Goal: Task Accomplishment & Management: Use online tool/utility

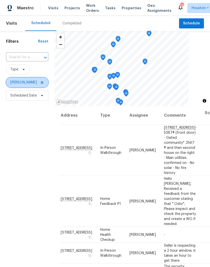
click at [40, 83] on icon at bounding box center [42, 82] width 4 height 4
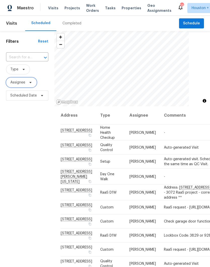
click at [14, 84] on span "Assignee" at bounding box center [17, 82] width 15 height 5
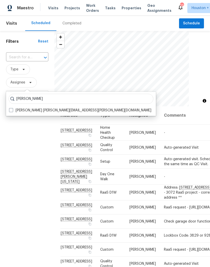
type input "Stephen lacy"
click at [12, 112] on label "Stephen Lacy stephen.lacy@opendoor.com" at bounding box center [80, 110] width 142 height 5
click at [12, 111] on input "Stephen Lacy stephen.lacy@opendoor.com" at bounding box center [10, 109] width 3 height 3
checkbox input "true"
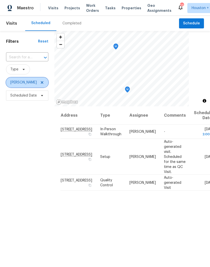
click at [40, 84] on icon at bounding box center [42, 82] width 4 height 4
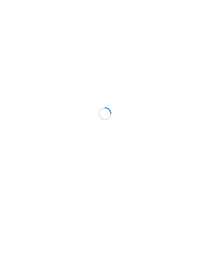
scroll to position [20, 0]
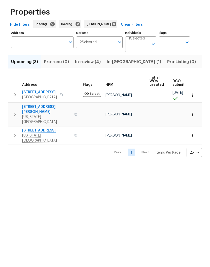
click at [79, 78] on span "In-review (4)" at bounding box center [88, 81] width 26 height 7
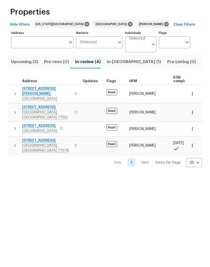
click at [194, 130] on icon "button" at bounding box center [192, 132] width 5 height 5
click at [168, 129] on div at bounding box center [105, 133] width 210 height 267
click at [15, 129] on icon "button" at bounding box center [15, 132] width 6 height 6
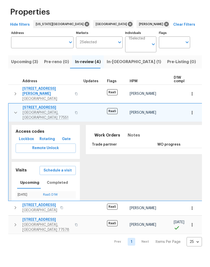
scroll to position [2, 0]
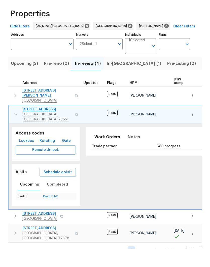
click at [14, 130] on icon "button" at bounding box center [16, 133] width 6 height 6
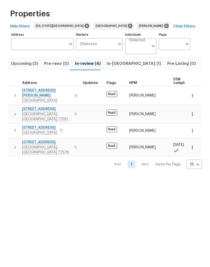
click at [193, 130] on icon "button" at bounding box center [192, 132] width 5 height 5
click at [173, 135] on div at bounding box center [105, 133] width 210 height 267
click at [32, 125] on span "5126 Avenue O" at bounding box center [46, 127] width 49 height 5
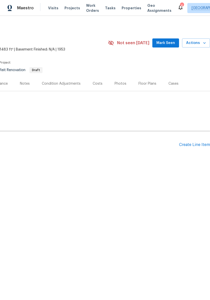
scroll to position [0, 74]
click at [190, 46] on button "Actions" at bounding box center [196, 42] width 28 height 9
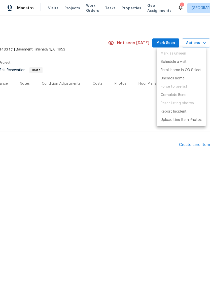
click at [140, 154] on div at bounding box center [105, 150] width 210 height 300
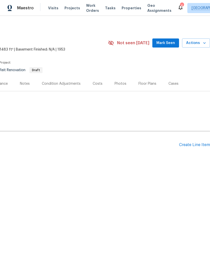
click at [196, 46] on button "Actions" at bounding box center [196, 42] width 28 height 9
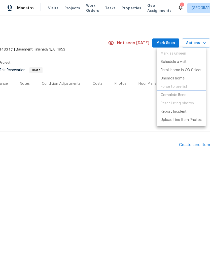
click at [179, 96] on p "Complete Reno" at bounding box center [173, 95] width 26 height 5
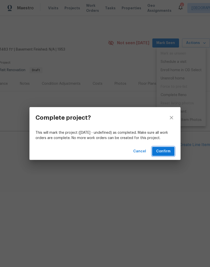
click at [168, 151] on span "Confirm" at bounding box center [163, 151] width 14 height 6
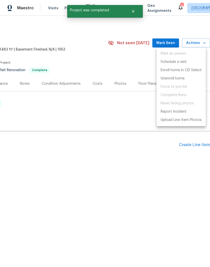
click at [162, 170] on div at bounding box center [105, 133] width 210 height 267
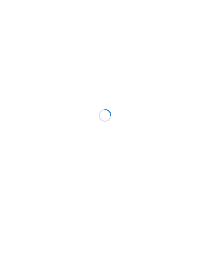
scroll to position [18, 0]
